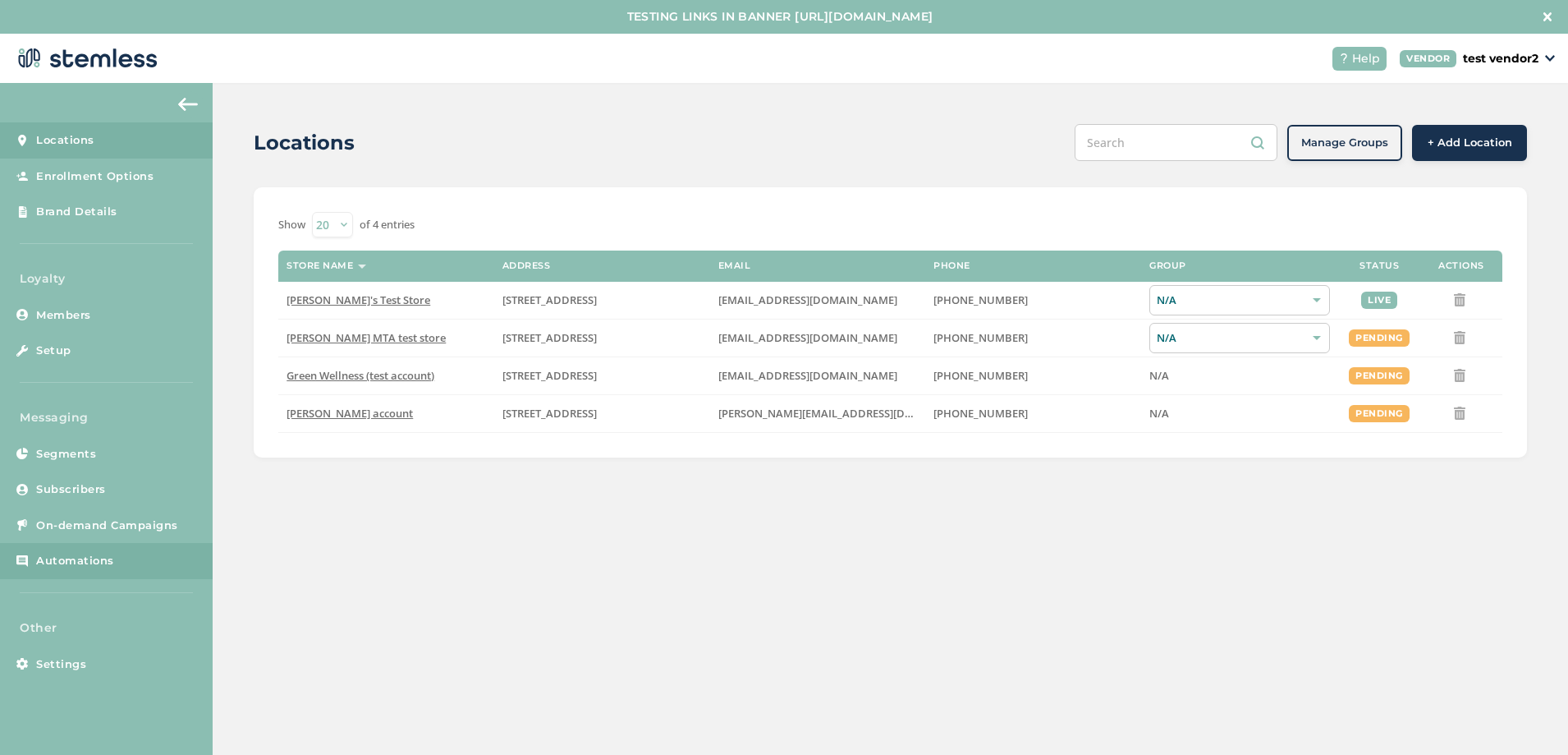
click at [67, 554] on span "Automations" at bounding box center [74, 561] width 78 height 17
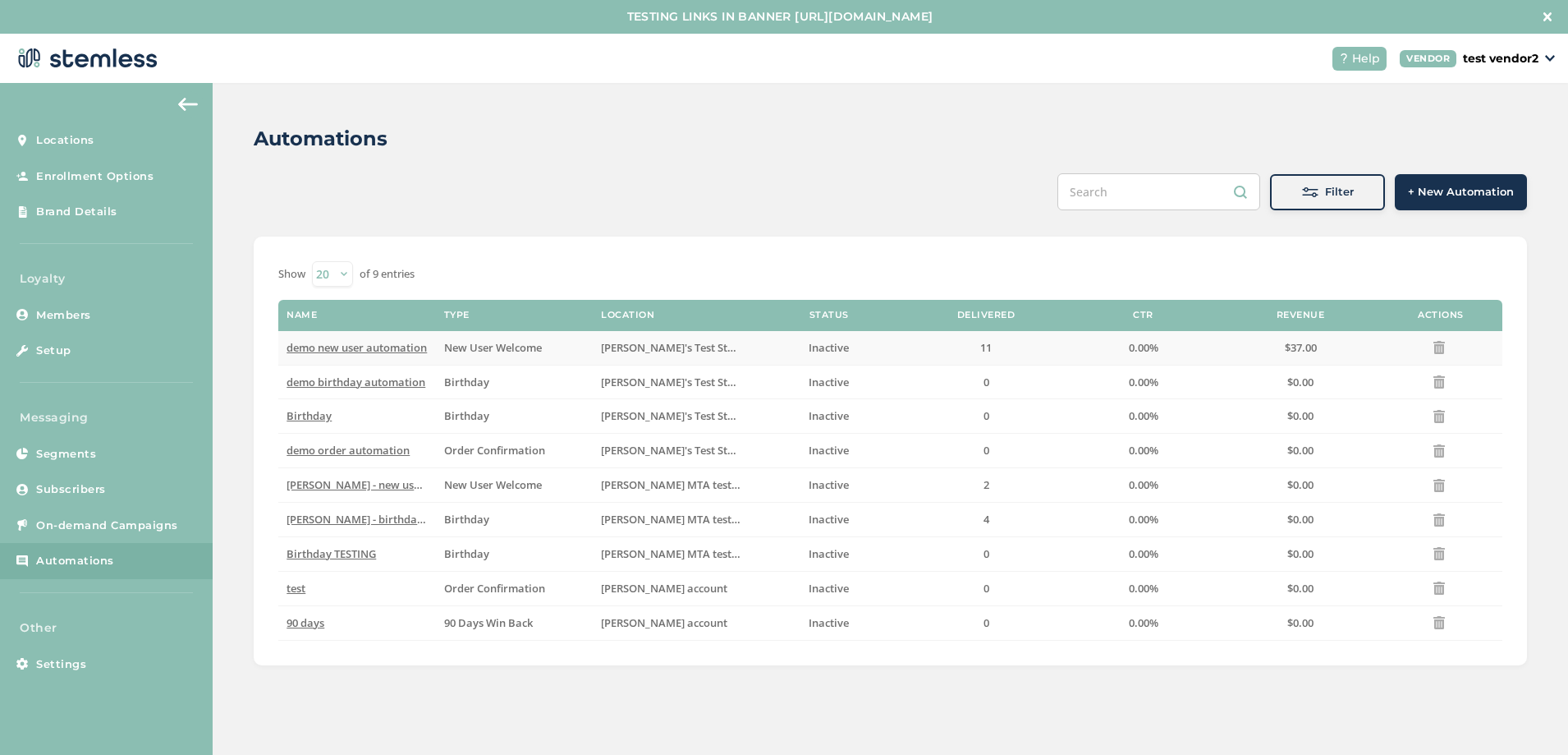
click at [349, 345] on span "demo new user automation" at bounding box center [356, 347] width 140 height 15
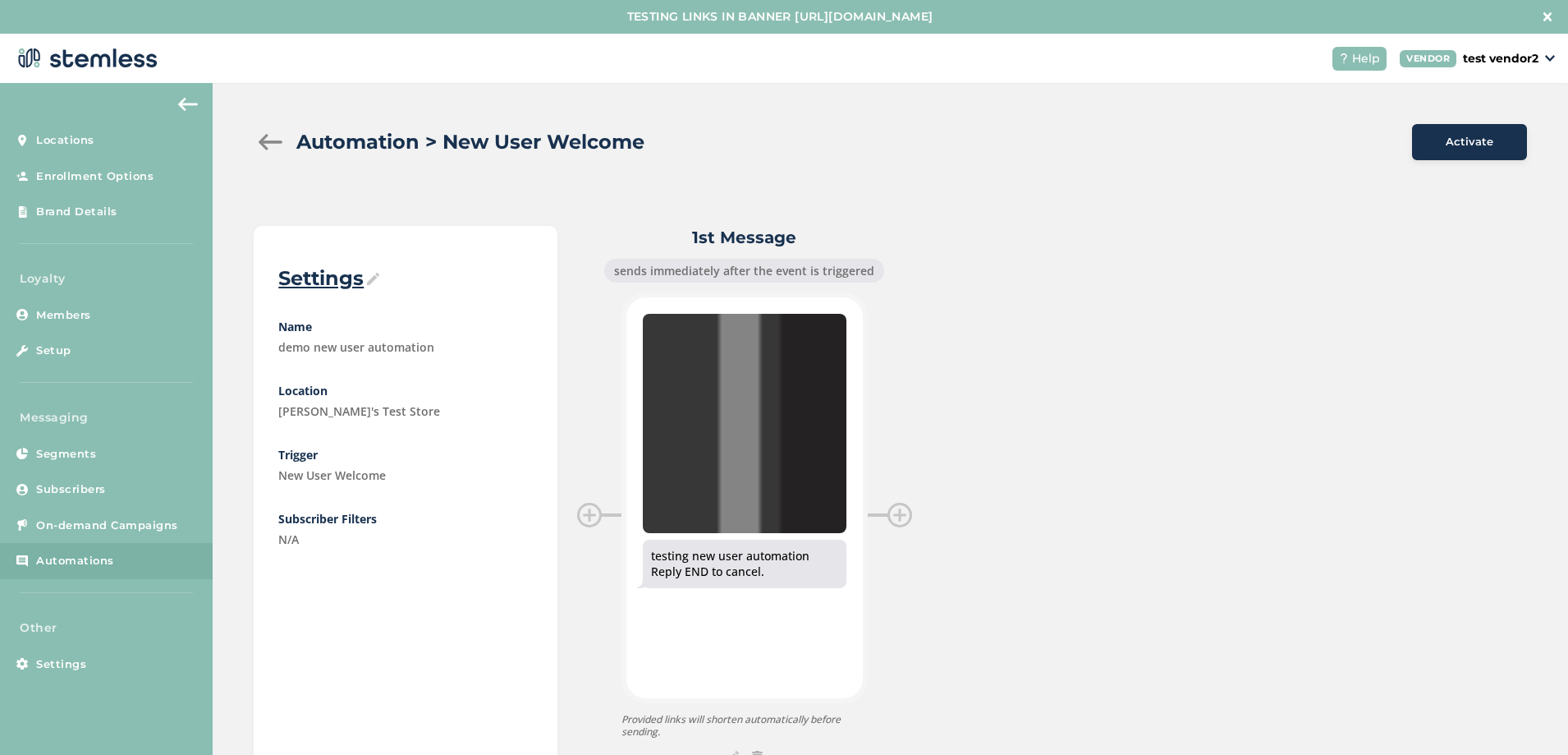
click at [375, 275] on img at bounding box center [373, 279] width 12 height 12
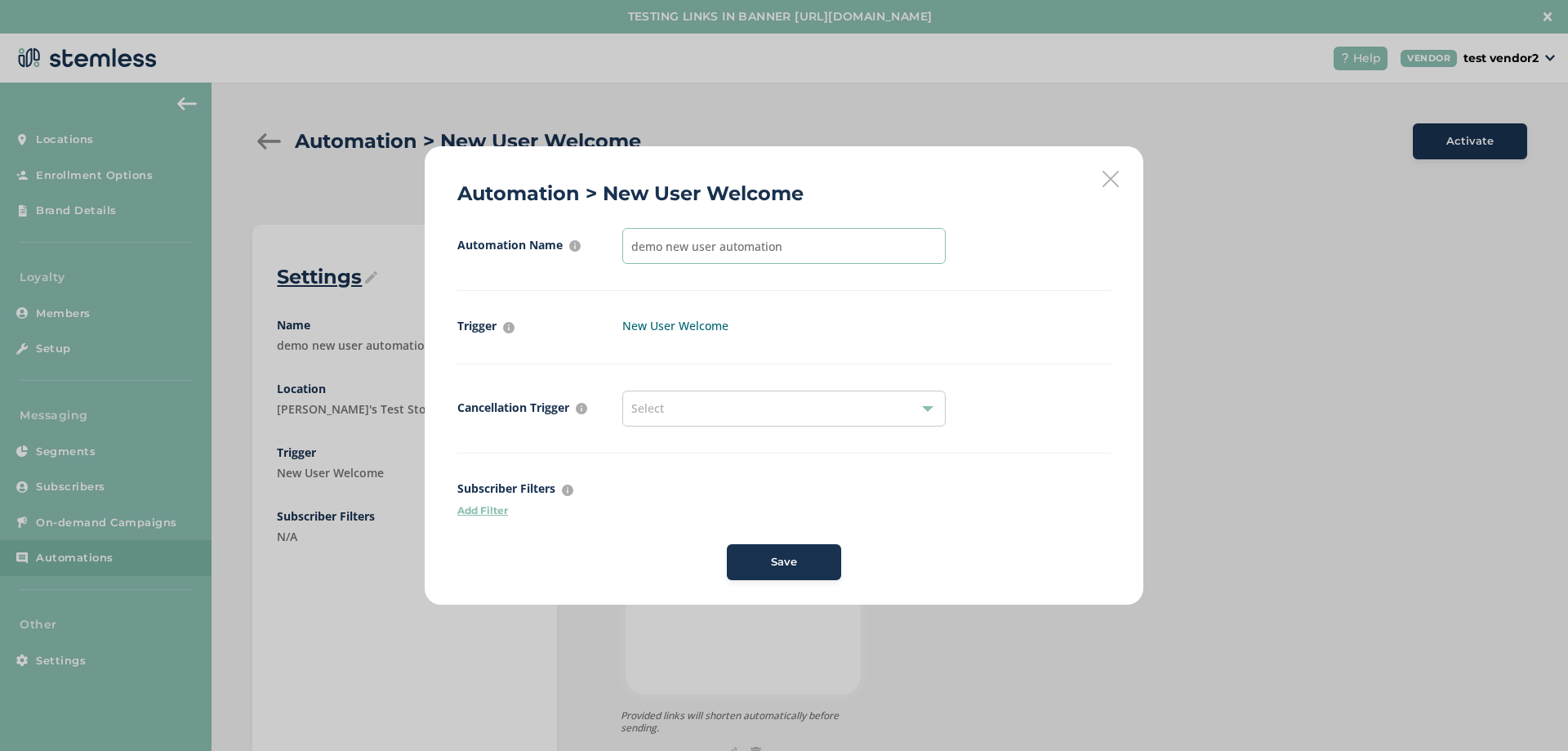
click at [709, 241] on input "demo new user automation" at bounding box center [784, 245] width 323 height 36
click at [814, 243] on input "demo new user automation" at bounding box center [784, 245] width 323 height 36
click at [495, 513] on p "Add Filter" at bounding box center [783, 510] width 653 height 15
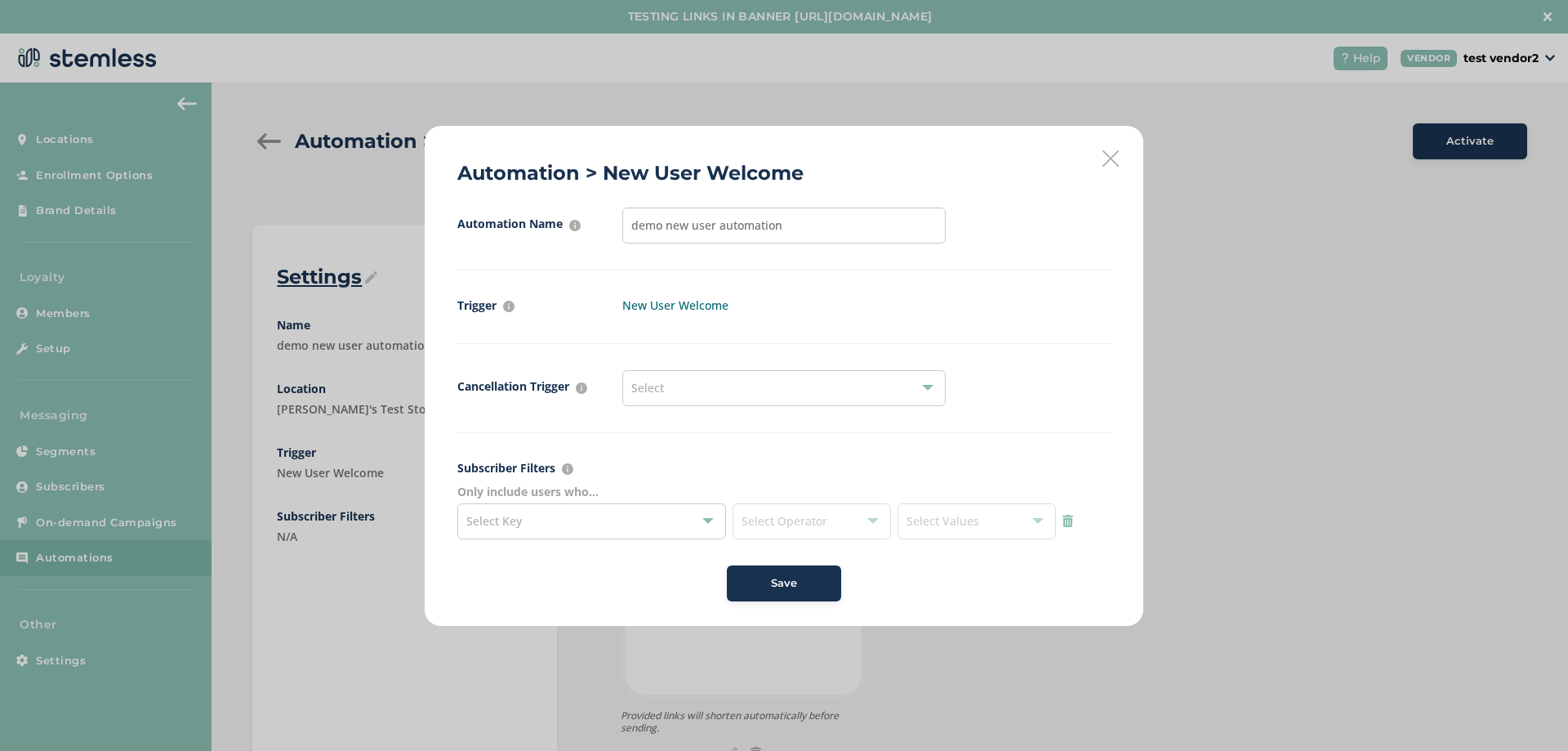
click at [702, 517] on div at bounding box center [708, 520] width 11 height 11
click at [548, 557] on li "state" at bounding box center [591, 559] width 267 height 34
click at [809, 526] on span "Select Operator" at bounding box center [784, 520] width 86 height 16
click at [790, 568] on li "include" at bounding box center [812, 560] width 157 height 35
click at [957, 521] on span "Select Values" at bounding box center [943, 520] width 73 height 16
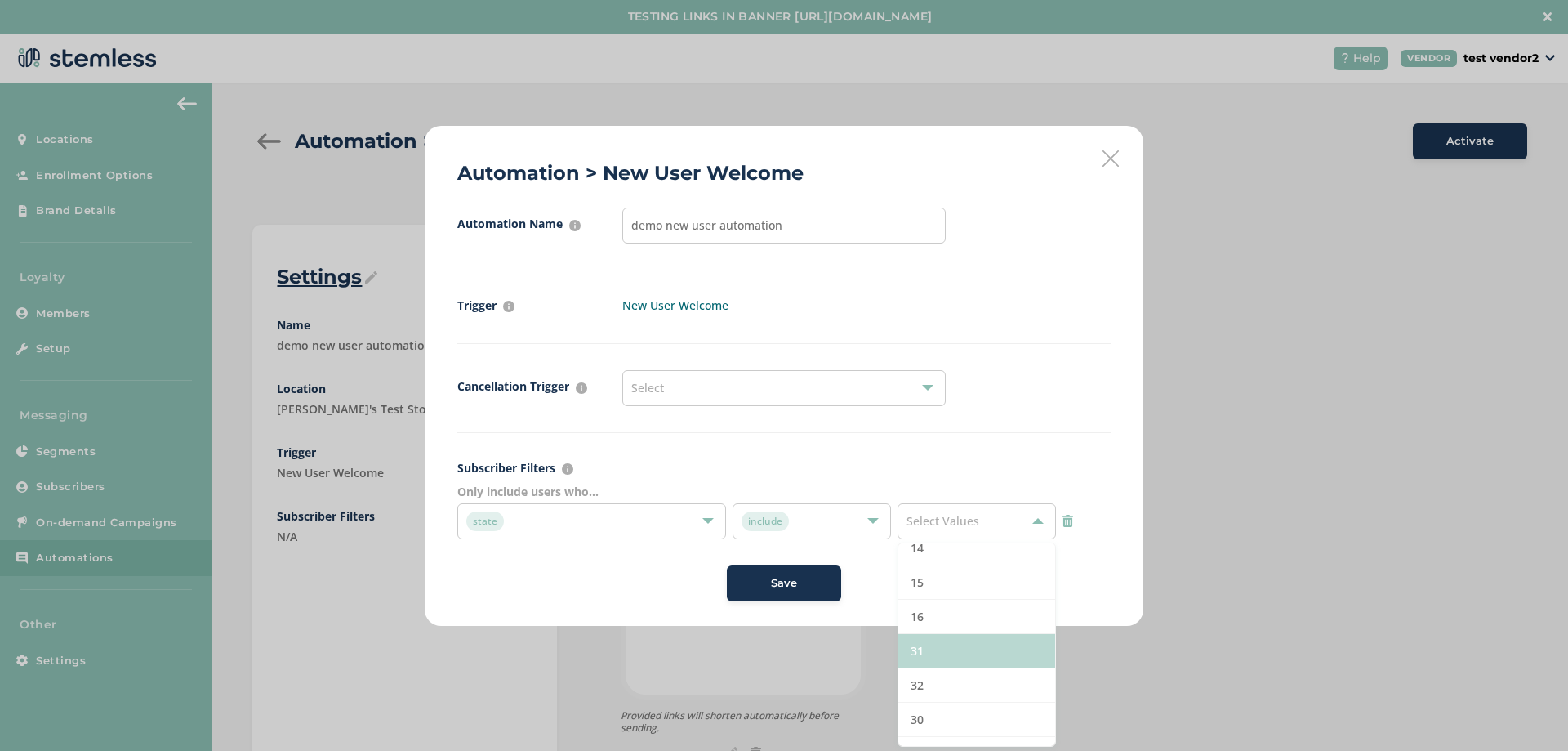
scroll to position [2713, 0]
click at [918, 423] on div "Cancellation Trigger What event has to take place for this automation to stop S…" at bounding box center [783, 402] width 653 height 63
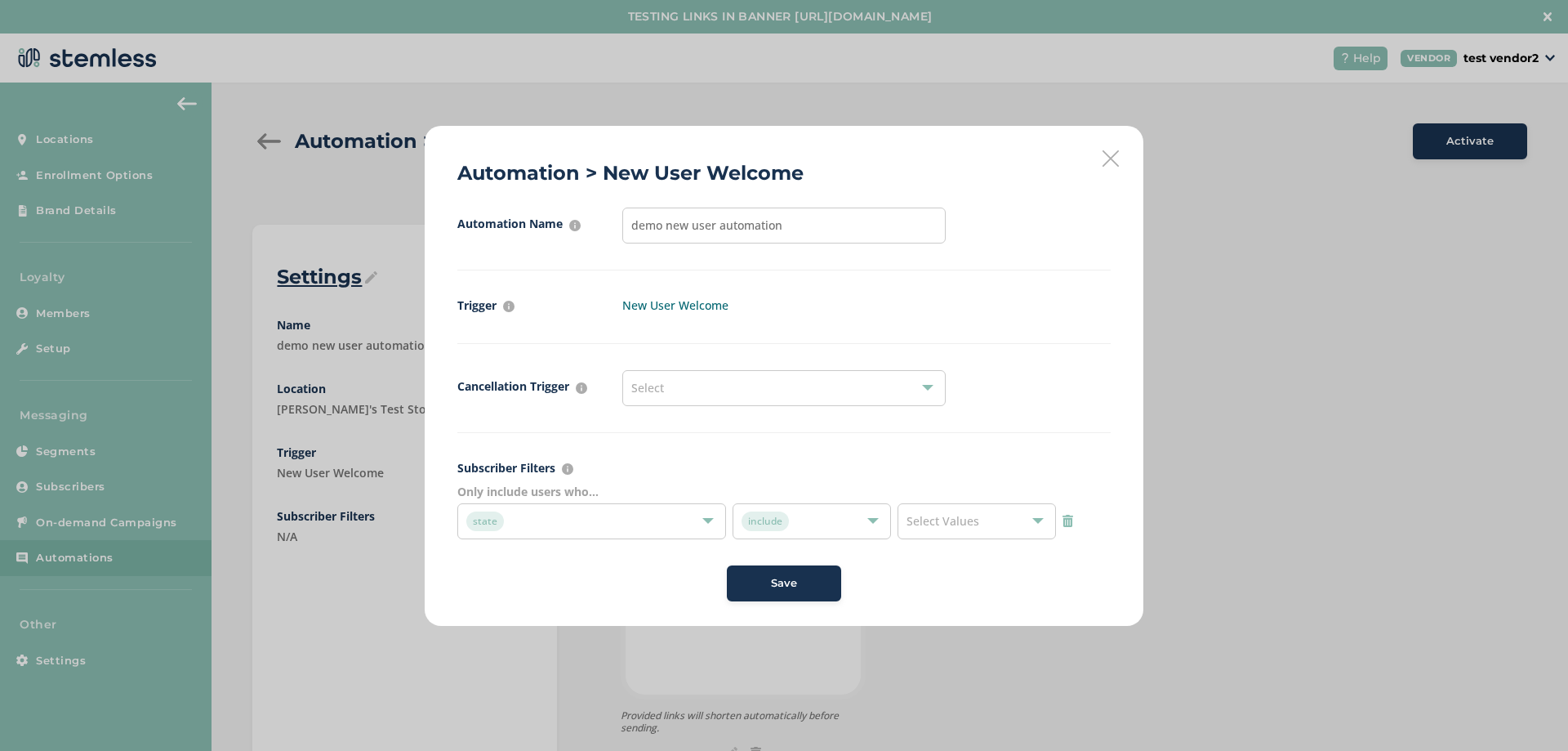
click at [1113, 153] on icon at bounding box center [1110, 158] width 16 height 16
